Goal: Transaction & Acquisition: Purchase product/service

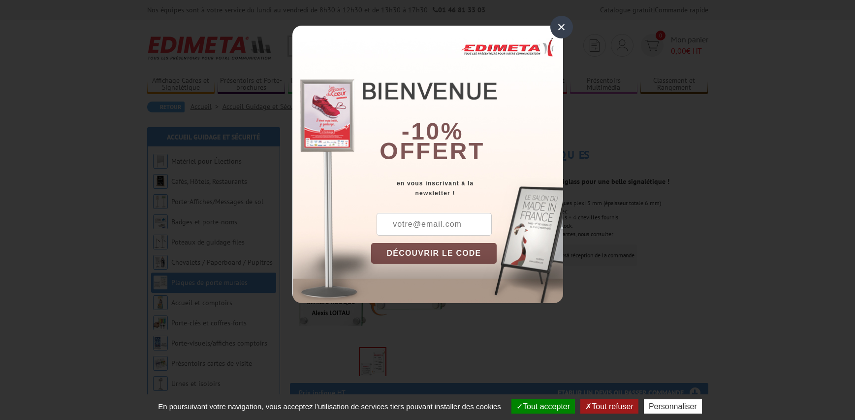
click at [559, 28] on div "×" at bounding box center [562, 27] width 23 height 23
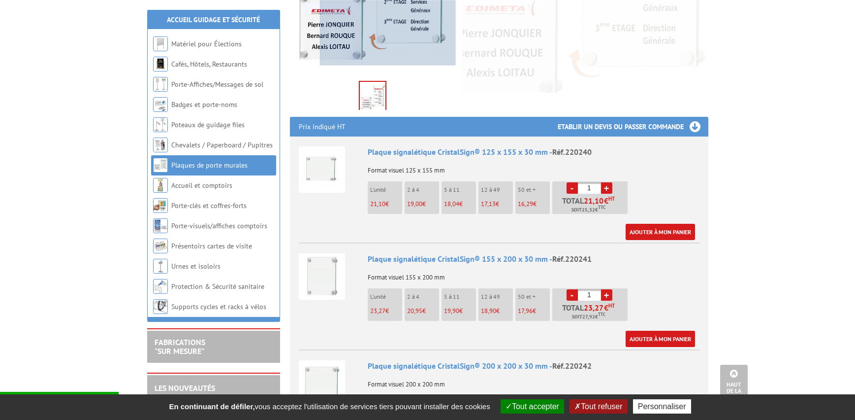
scroll to position [148, 0]
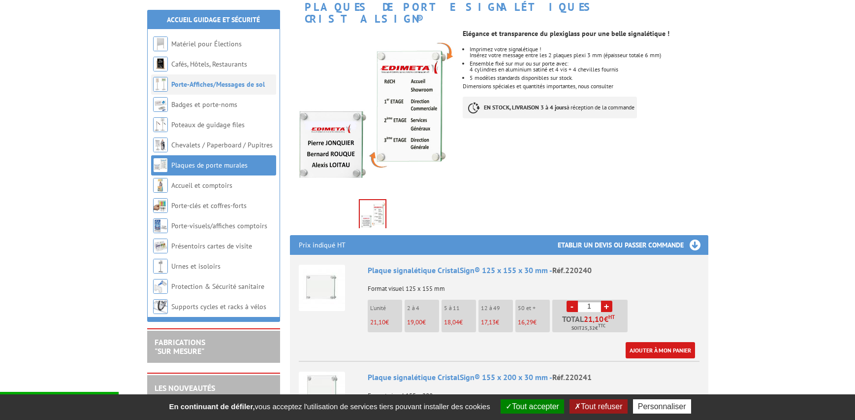
click at [196, 85] on link "Porte-Affiches/Messages de sol" at bounding box center [218, 84] width 94 height 9
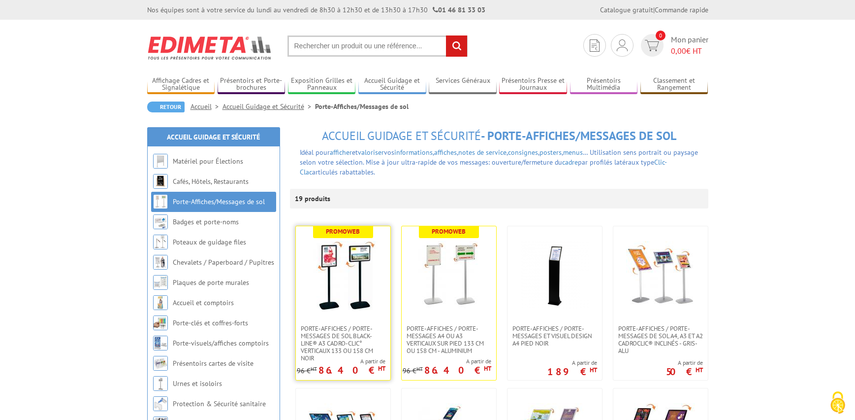
click at [330, 298] on img at bounding box center [343, 275] width 69 height 69
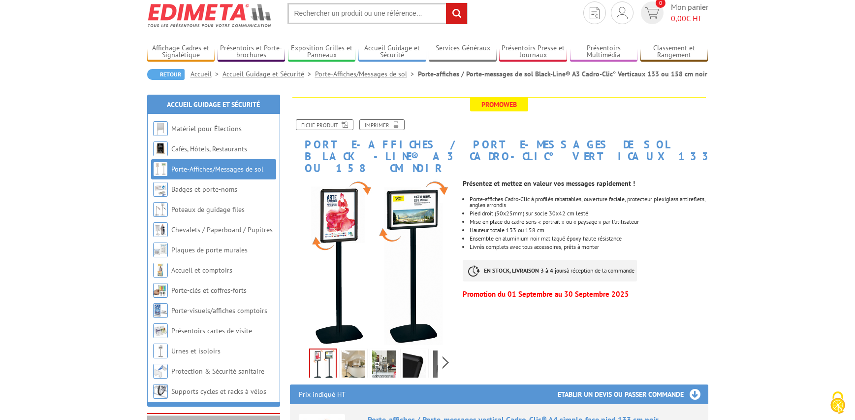
scroll to position [49, 0]
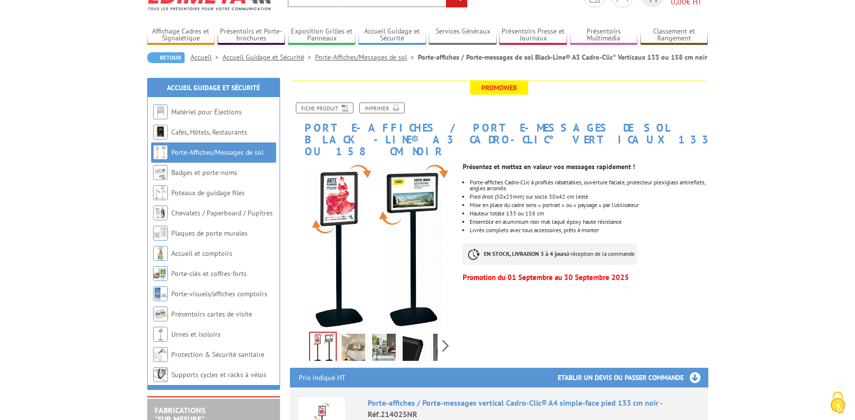
click at [347, 333] on img at bounding box center [354, 348] width 24 height 31
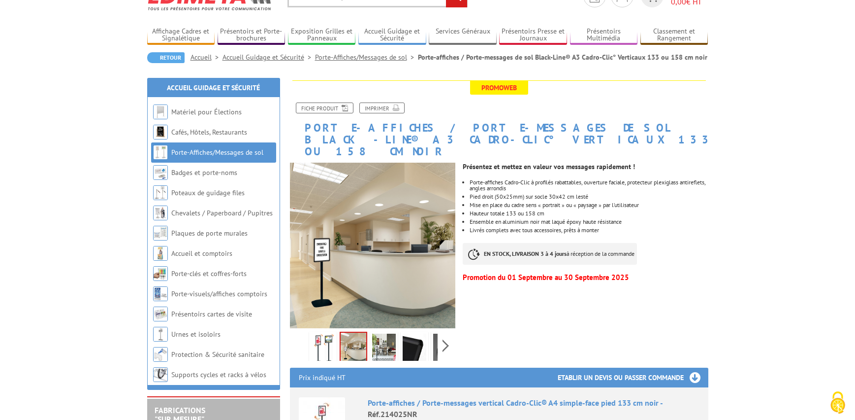
click at [409, 333] on img at bounding box center [415, 348] width 24 height 31
